Goal: Find specific fact: Find specific fact

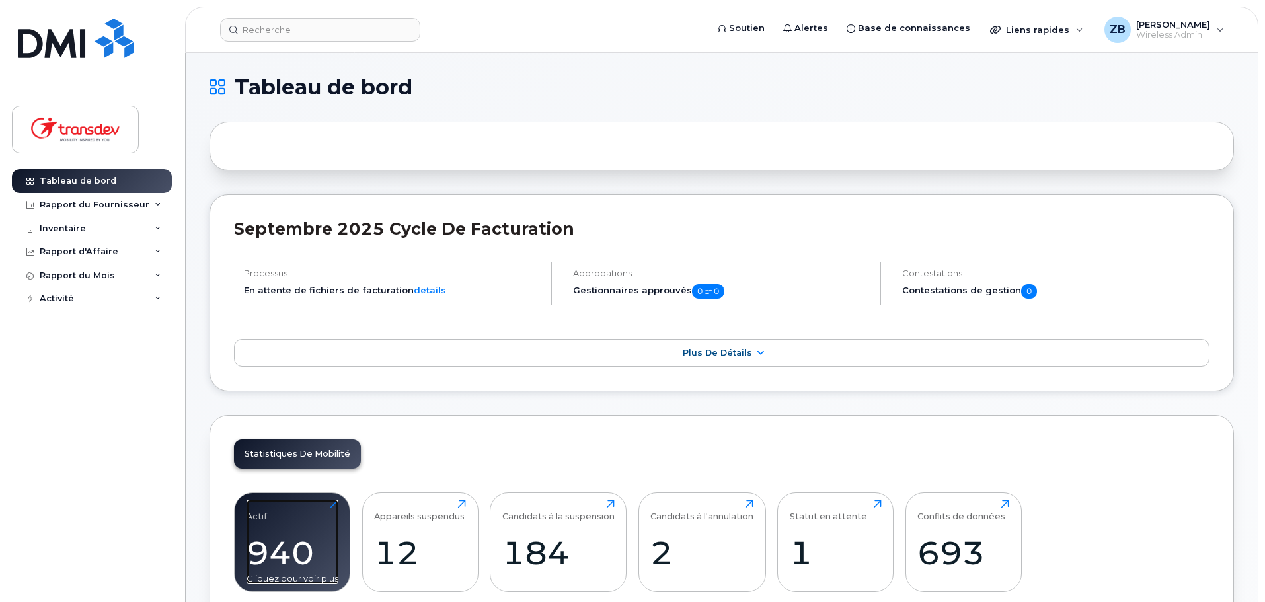
click at [302, 545] on div "940" at bounding box center [293, 552] width 92 height 39
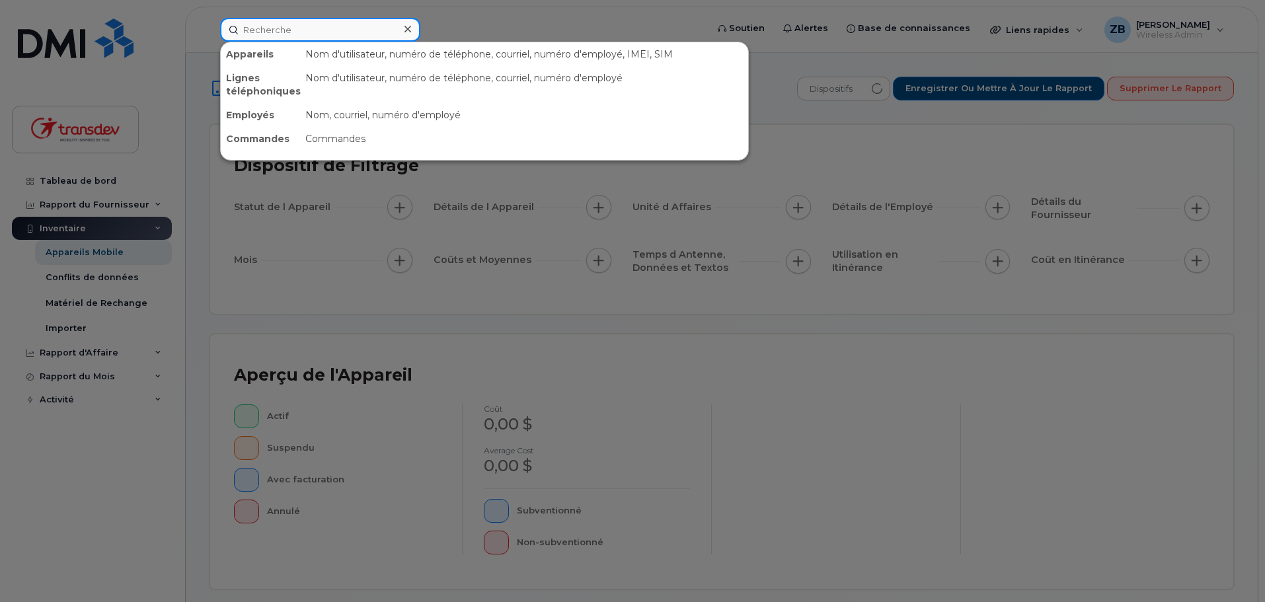
click at [380, 30] on input at bounding box center [320, 30] width 200 height 24
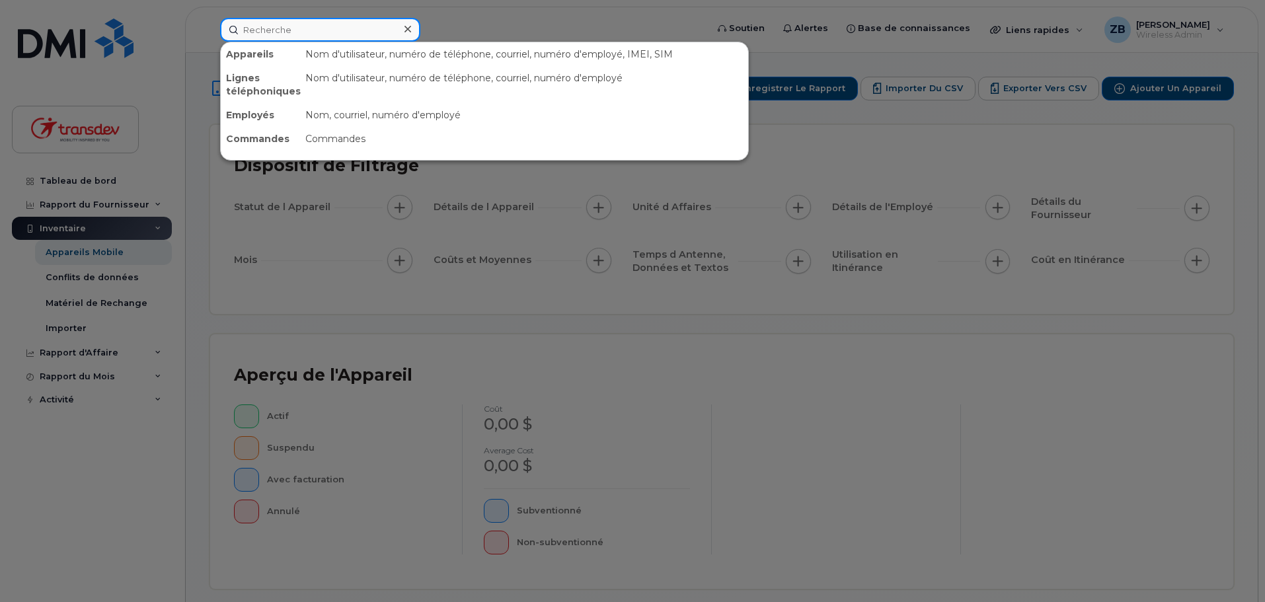
click at [273, 33] on input at bounding box center [320, 30] width 200 height 24
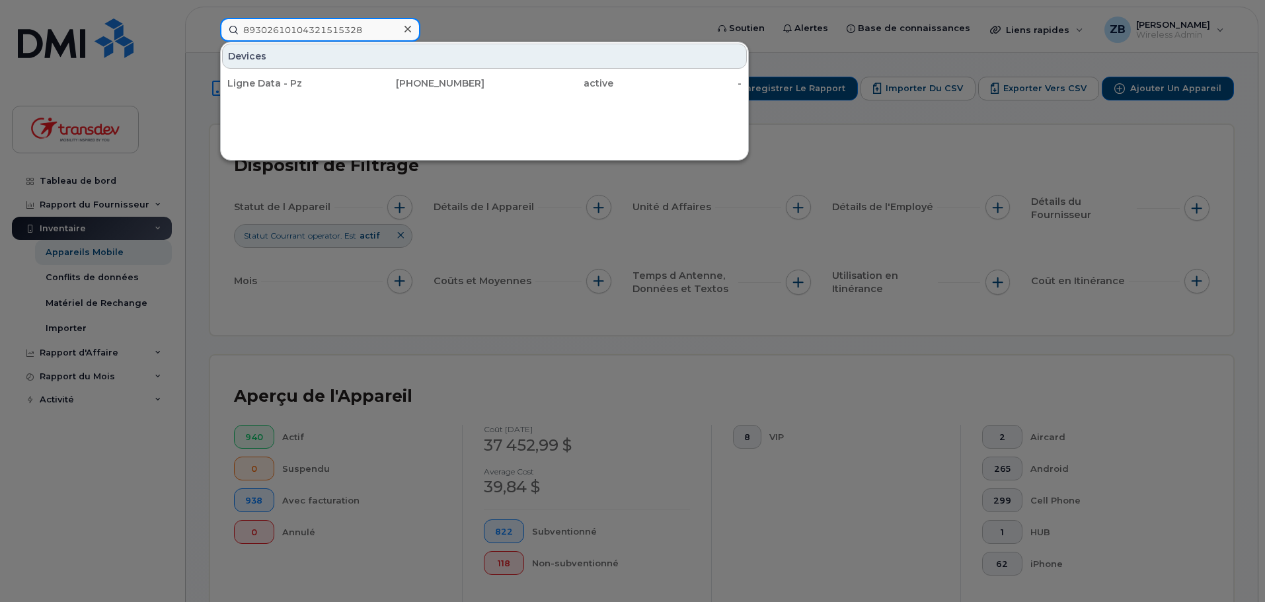
type input "89302610104321515328"
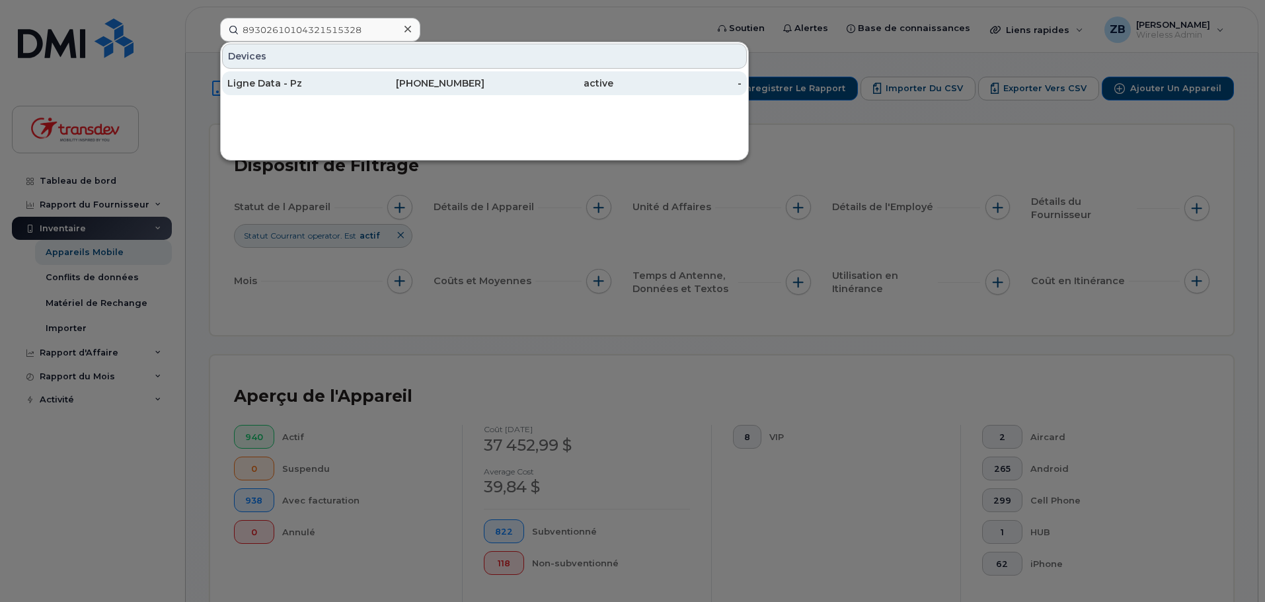
click at [286, 85] on div "Ligne Data - Pz" at bounding box center [291, 83] width 129 height 13
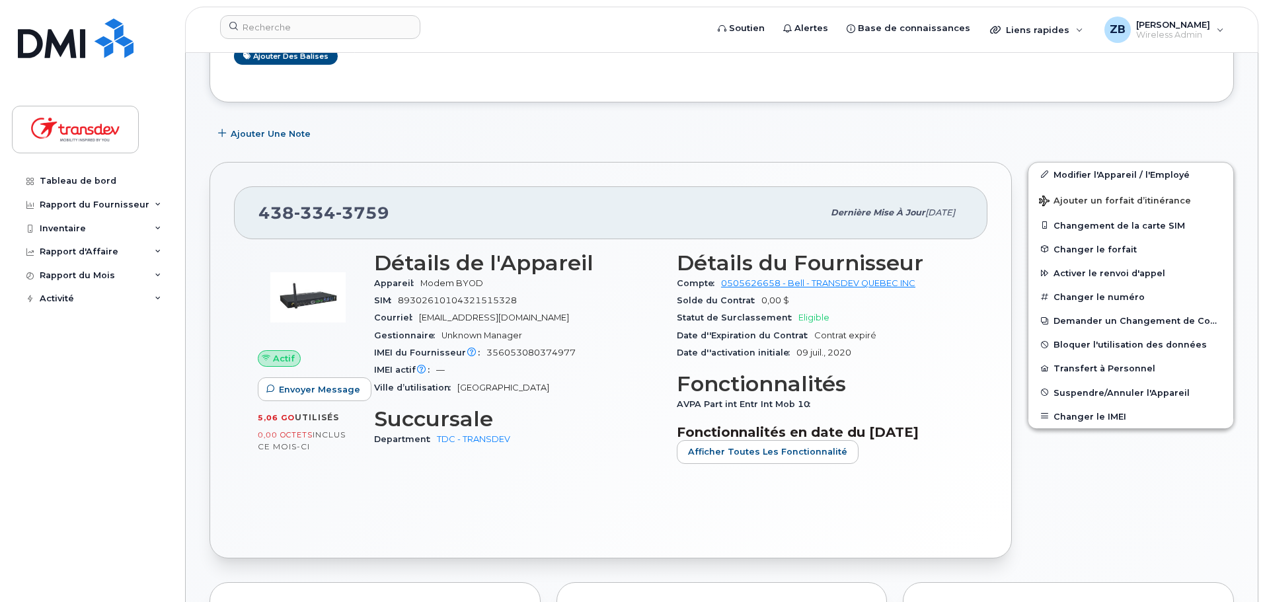
scroll to position [198, 0]
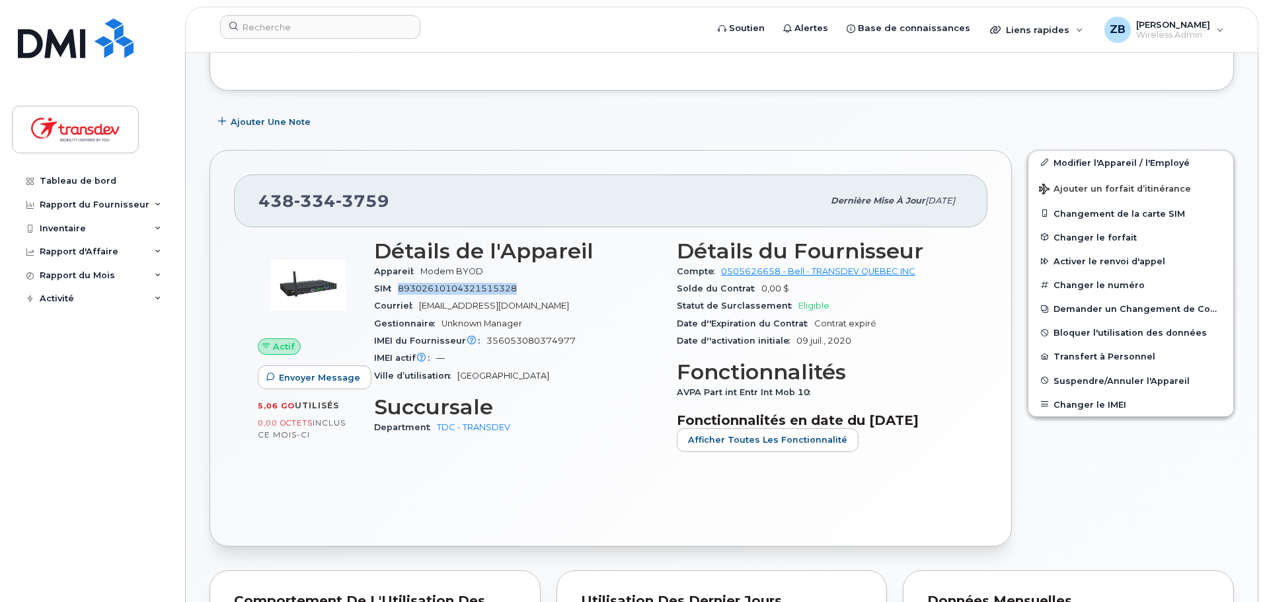
drag, startPoint x: 401, startPoint y: 286, endPoint x: 526, endPoint y: 290, distance: 125.6
click at [526, 290] on div "SIM [TECHNICAL_ID]" at bounding box center [517, 288] width 287 height 17
copy span "89302610104321515328"
drag, startPoint x: 259, startPoint y: 204, endPoint x: 395, endPoint y: 213, distance: 135.8
click at [395, 213] on div "[PHONE_NUMBER]" at bounding box center [540, 201] width 564 height 28
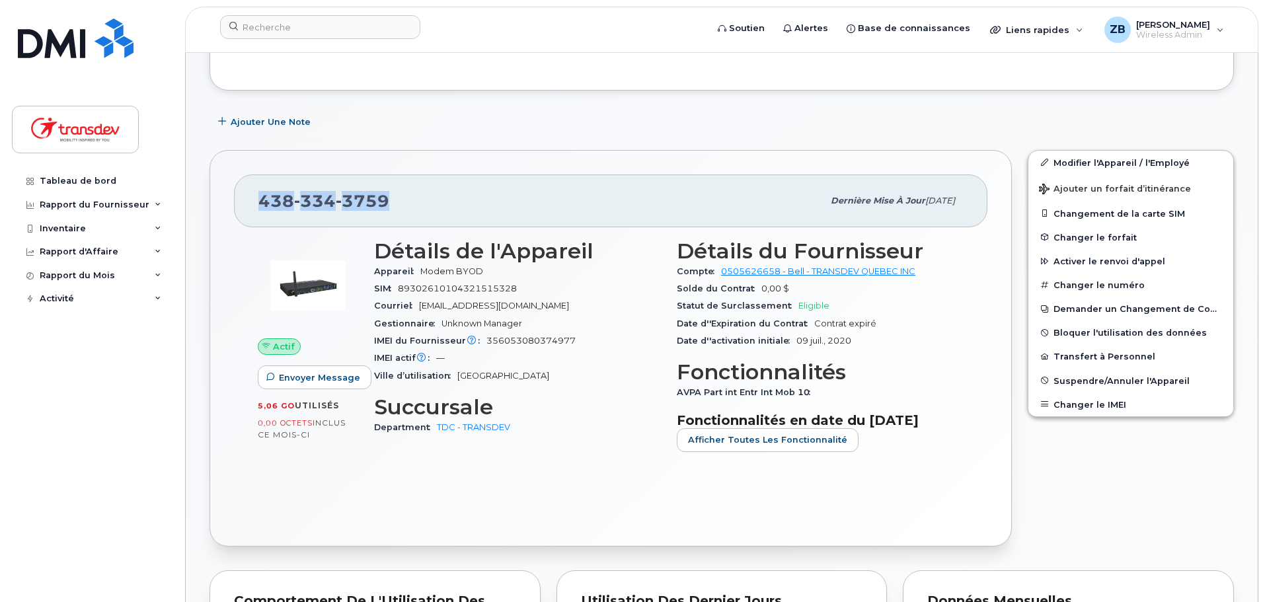
copy span "[PHONE_NUMBER]"
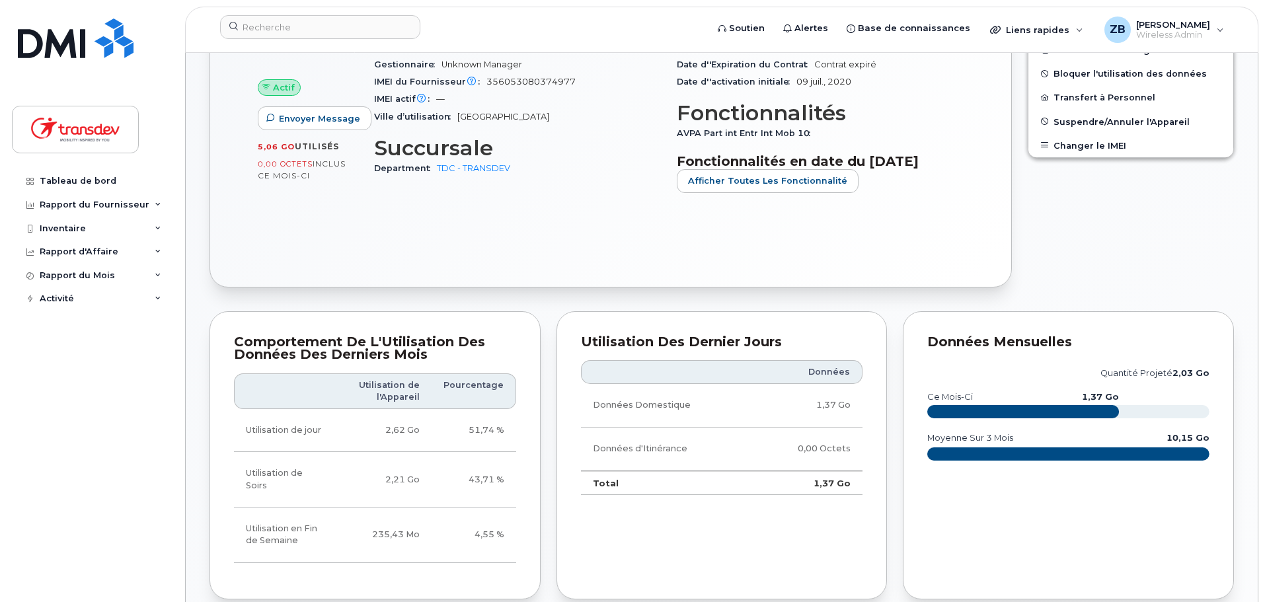
scroll to position [463, 0]
